Goal: Obtain resource: Obtain resource

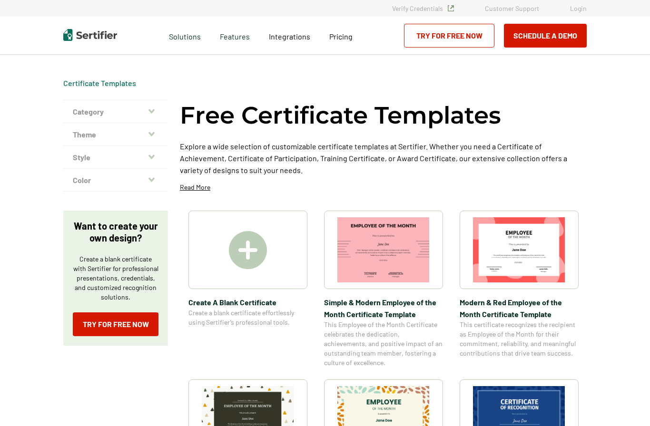
scroll to position [0, 0]
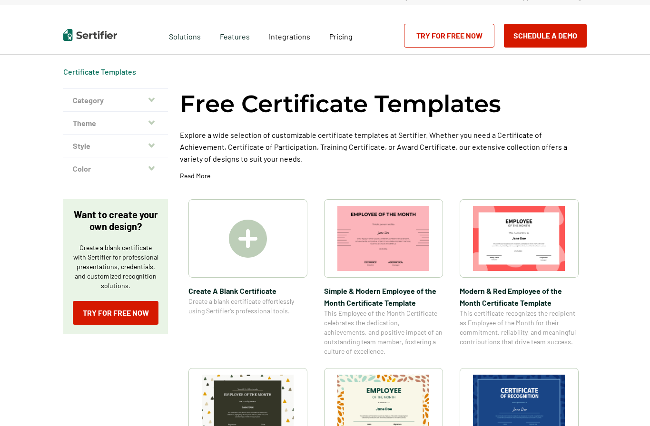
scroll to position [13, 0]
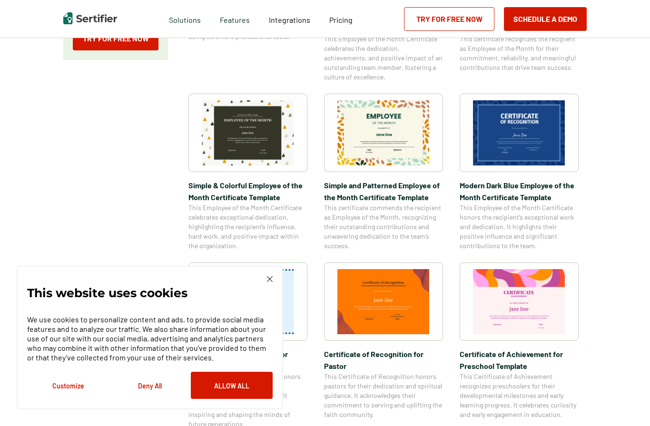
scroll to position [285, 0]
click at [220, 399] on button "Allow All" at bounding box center [232, 385] width 82 height 27
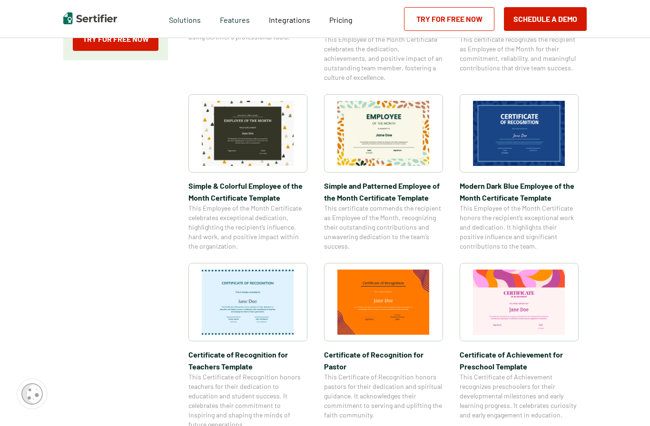
click at [536, 157] on img at bounding box center [519, 133] width 92 height 65
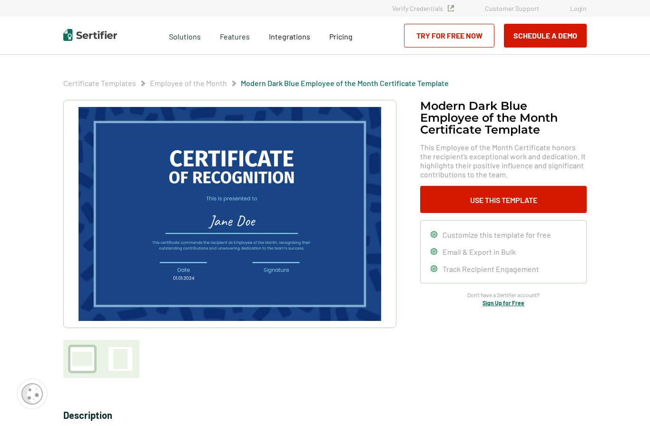
click at [545, 201] on button "Use This Template" at bounding box center [503, 199] width 166 height 27
click at [539, 192] on button "Use This Template" at bounding box center [503, 199] width 166 height 27
click at [126, 367] on div at bounding box center [120, 359] width 14 height 20
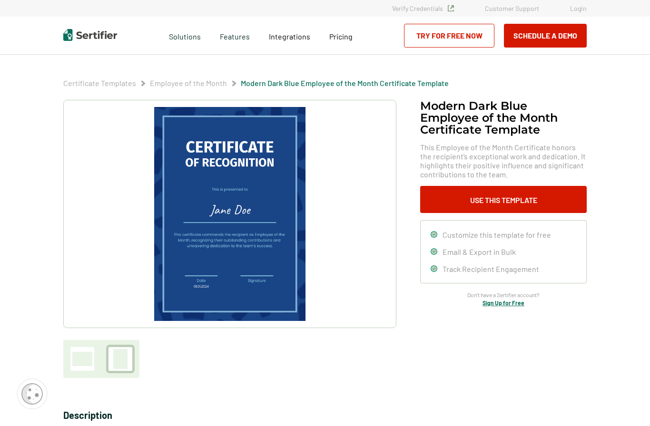
click at [531, 206] on button "Use This Template" at bounding box center [503, 199] width 166 height 27
click at [87, 357] on div at bounding box center [82, 359] width 20 height 14
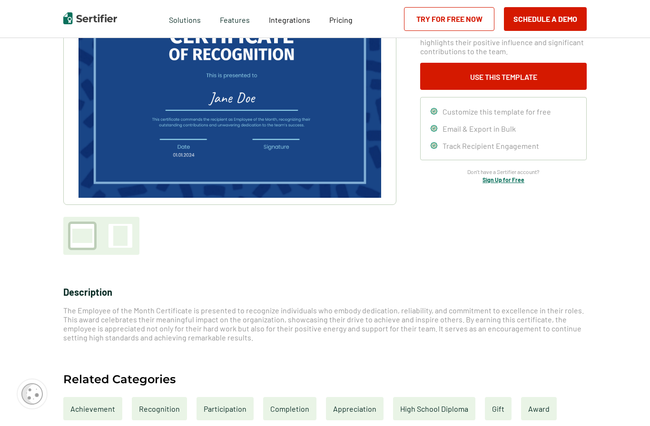
scroll to position [134, 0]
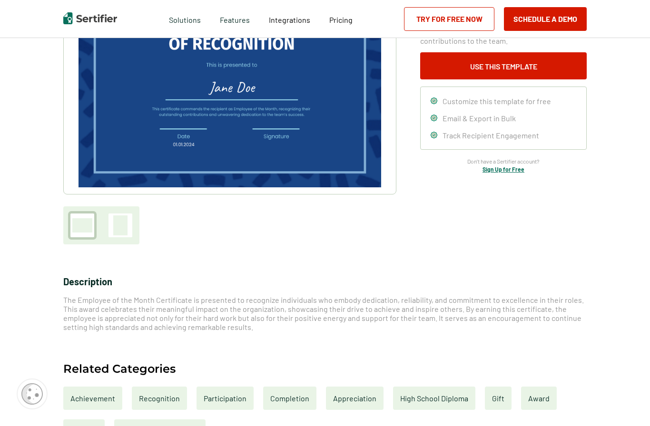
click at [548, 66] on button "Use This Template" at bounding box center [503, 65] width 166 height 27
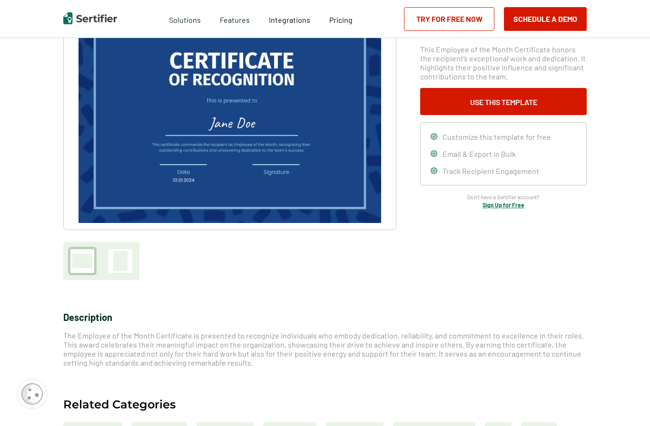
scroll to position [97, 0]
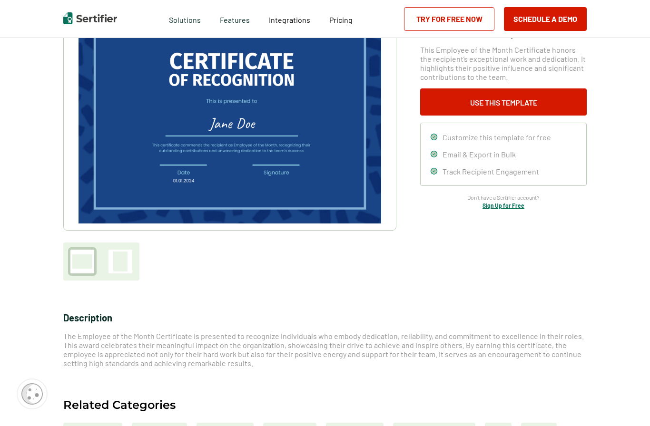
click at [549, 99] on button "Use This Template" at bounding box center [503, 101] width 166 height 27
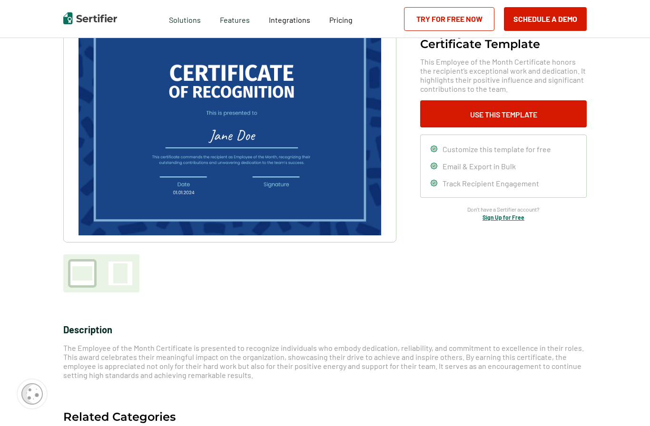
scroll to position [80, 0]
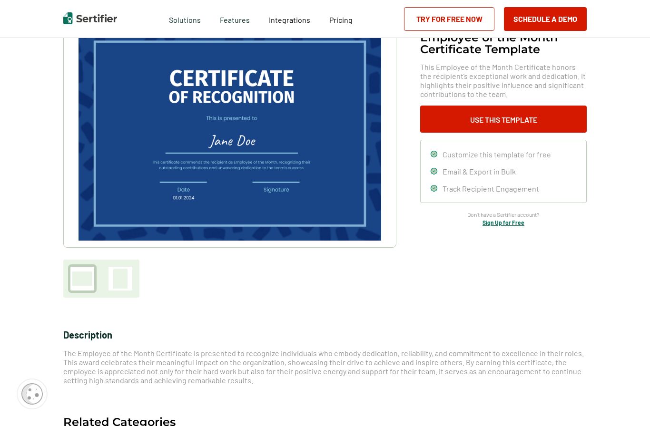
click at [551, 115] on button "Use This Template" at bounding box center [503, 119] width 166 height 27
